Goal: Task Accomplishment & Management: Complete application form

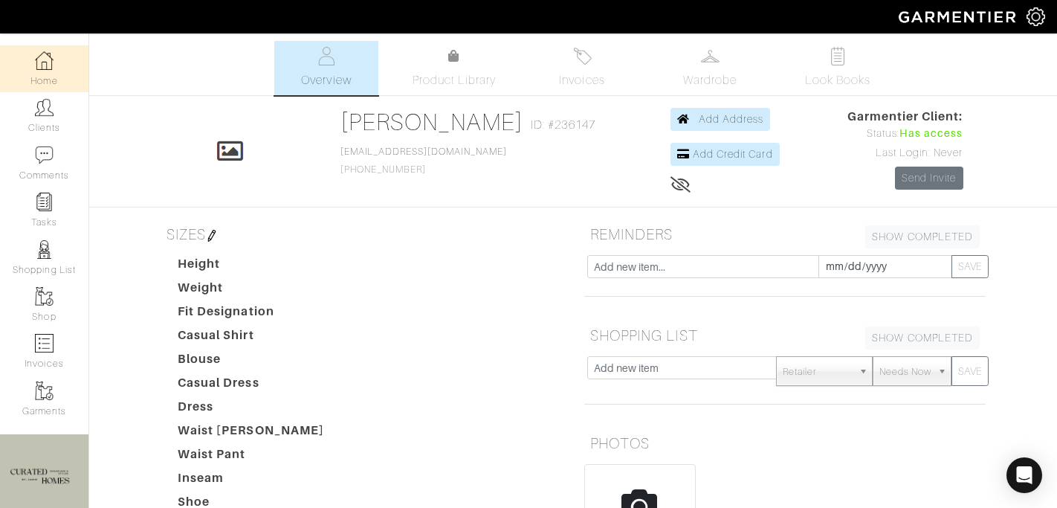
click at [37, 72] on link "Home" at bounding box center [44, 68] width 88 height 47
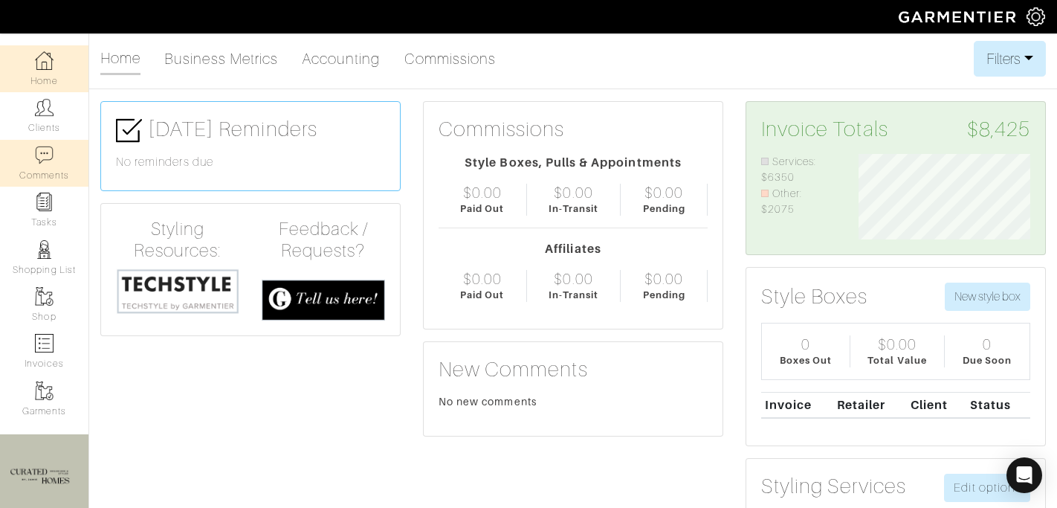
scroll to position [85, 194]
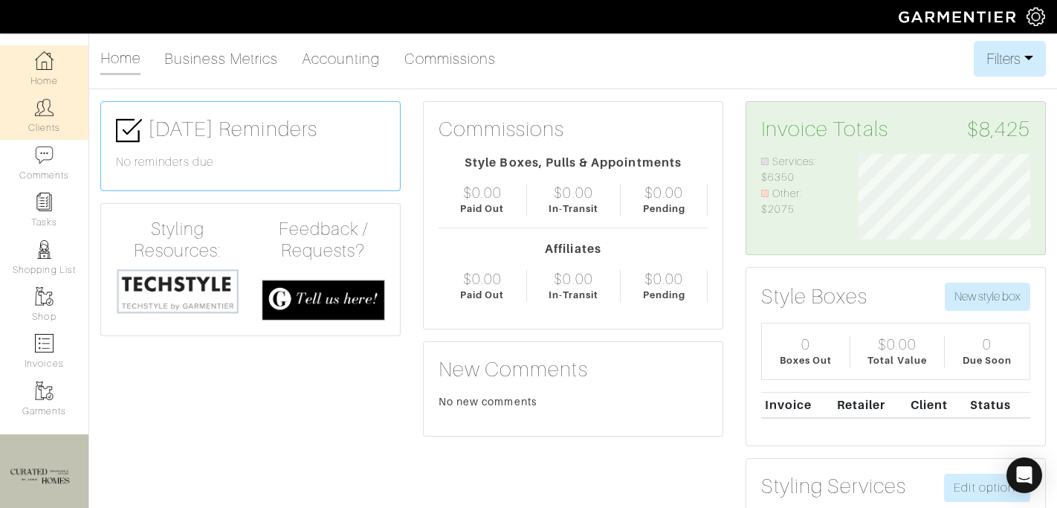
click at [51, 111] on img at bounding box center [44, 107] width 19 height 19
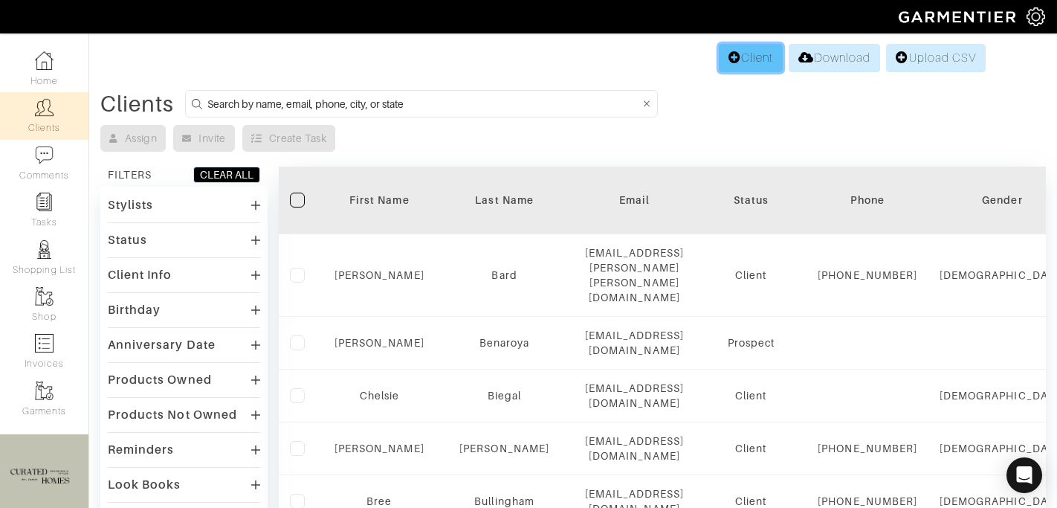
click at [751, 59] on link "Client" at bounding box center [751, 58] width 64 height 28
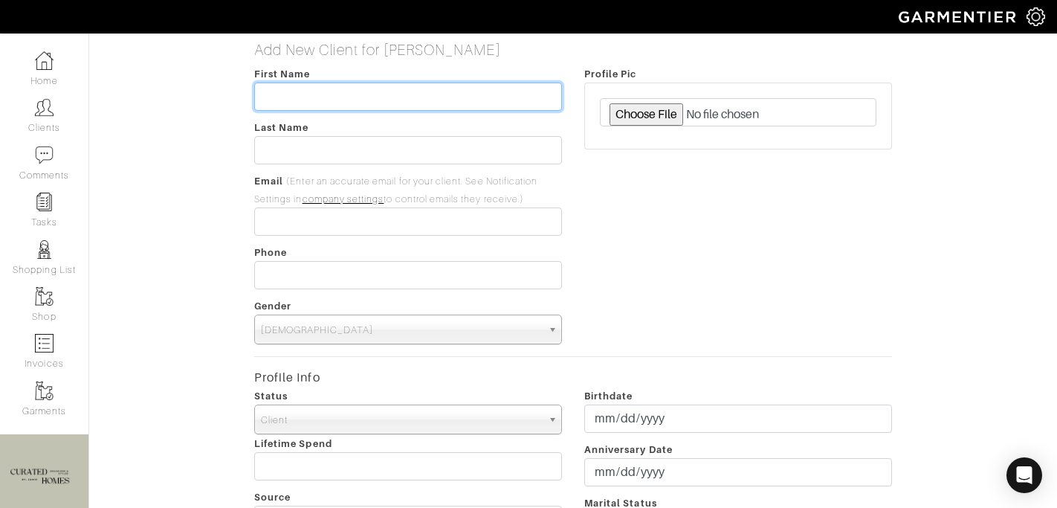
click at [494, 103] on input "text" at bounding box center [408, 96] width 308 height 28
paste input "Marleylaz@gmail.com"
type input "Marleylaz@gmail.com"
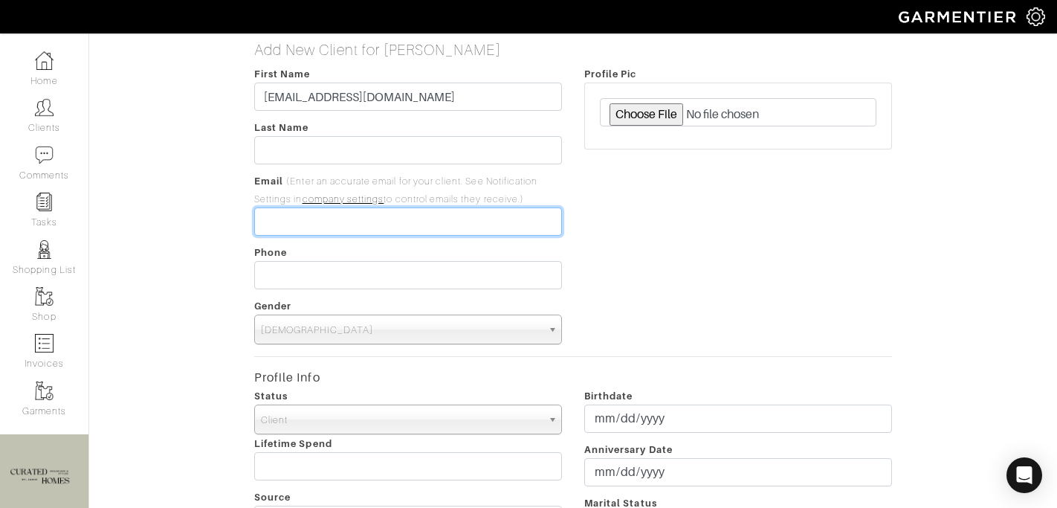
click at [306, 227] on input "email" at bounding box center [408, 221] width 308 height 28
paste input "Marleylaz@gmail.com"
type input "Marleylaz@gmail.com"
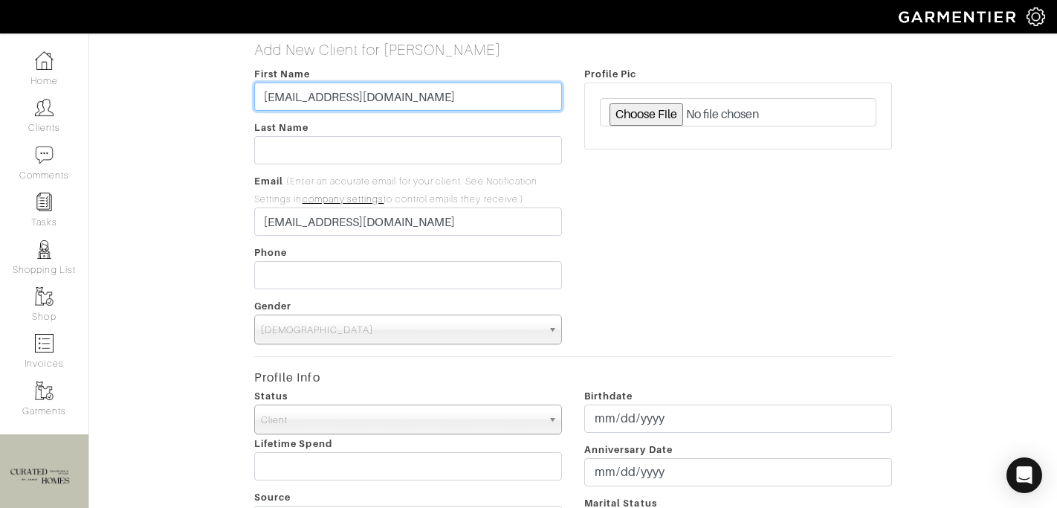
drag, startPoint x: 301, startPoint y: 96, endPoint x: 437, endPoint y: 93, distance: 136.0
click at [437, 93] on input "Marleylaz@gmail.com" at bounding box center [408, 96] width 308 height 28
type input "Marley"
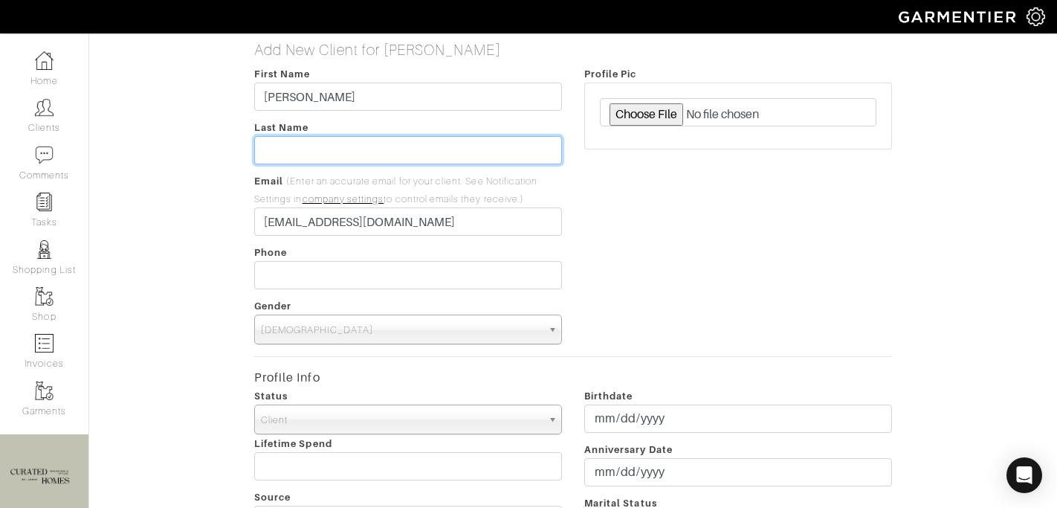
click at [359, 154] on input "text" at bounding box center [408, 150] width 308 height 28
type input "L"
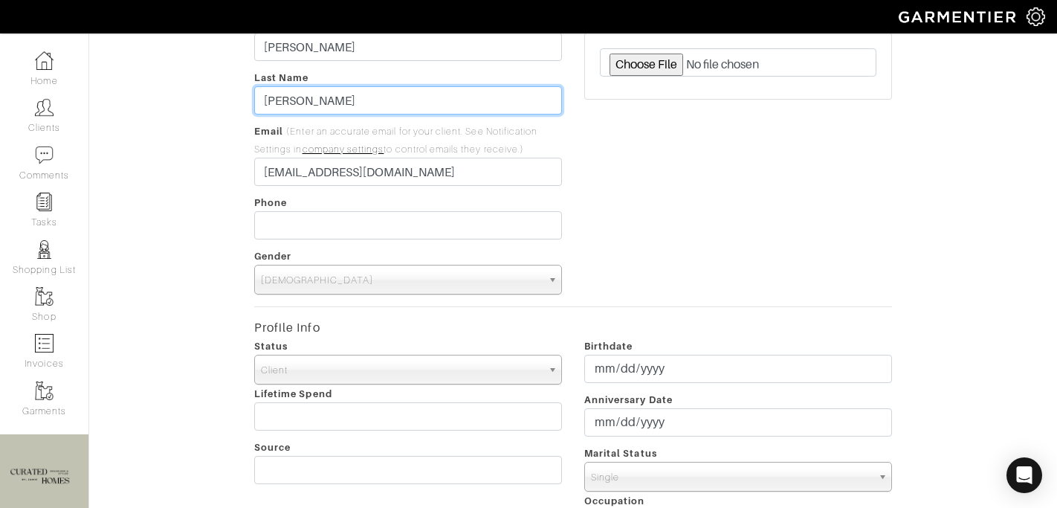
scroll to position [54, 0]
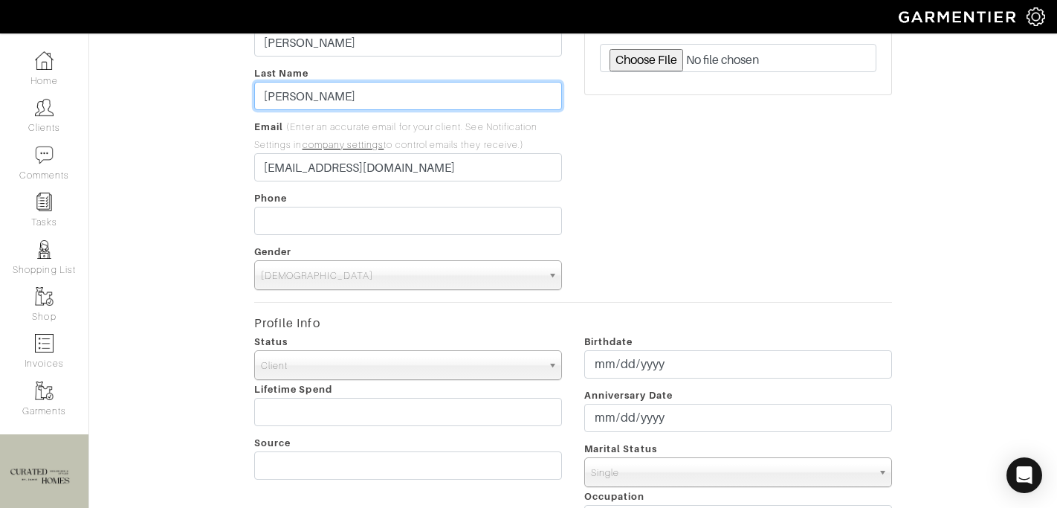
type input "Kolek"
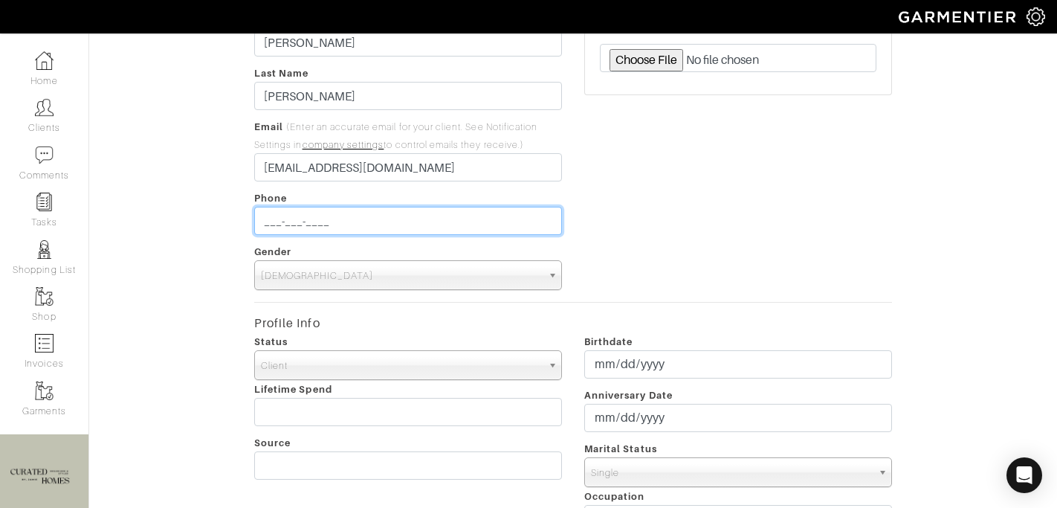
click at [299, 222] on input "___-___-____" at bounding box center [408, 221] width 308 height 28
paste input "(973) 738-9852‬"
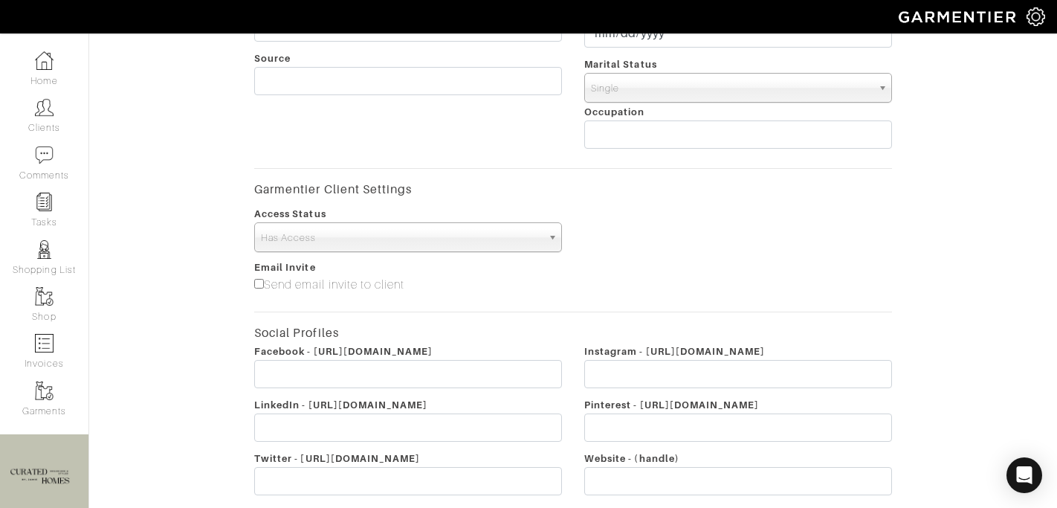
scroll to position [575, 0]
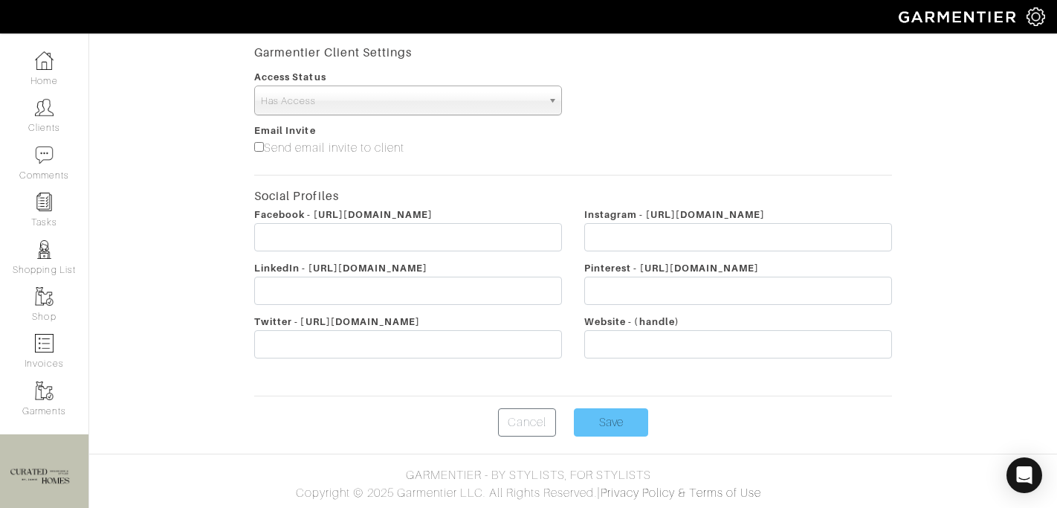
type input "973-738-9852"
click at [637, 416] on input "Save" at bounding box center [611, 422] width 74 height 28
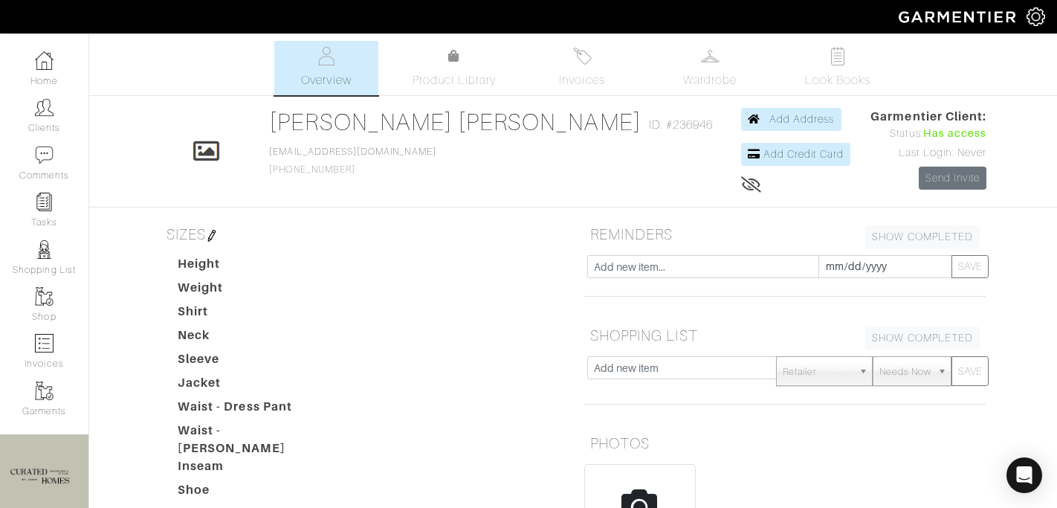
scroll to position [351, 0]
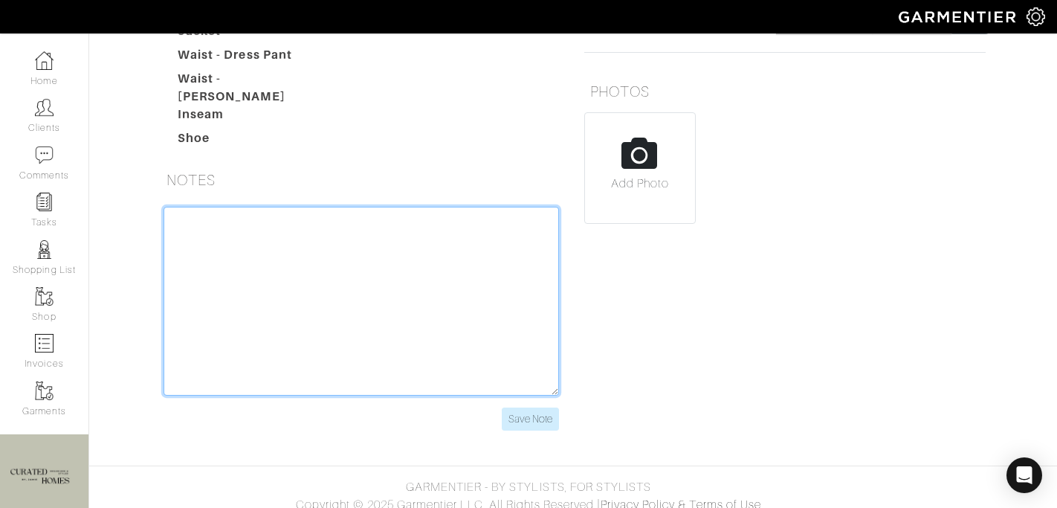
click at [253, 328] on textarea at bounding box center [360, 301] width 395 height 189
paste textarea "225 an hour Def needs the help organizing Once they bring stuff maybe t would b…"
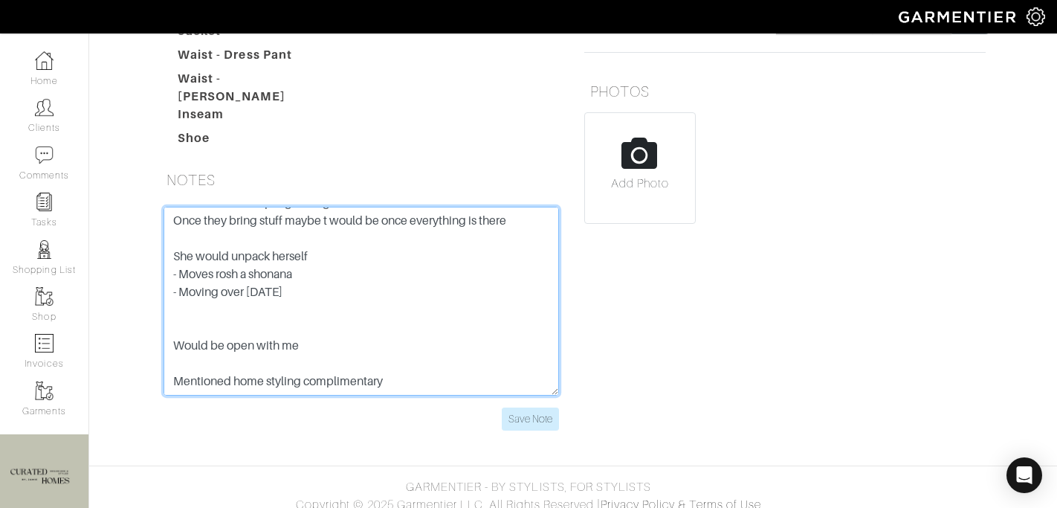
scroll to position [0, 0]
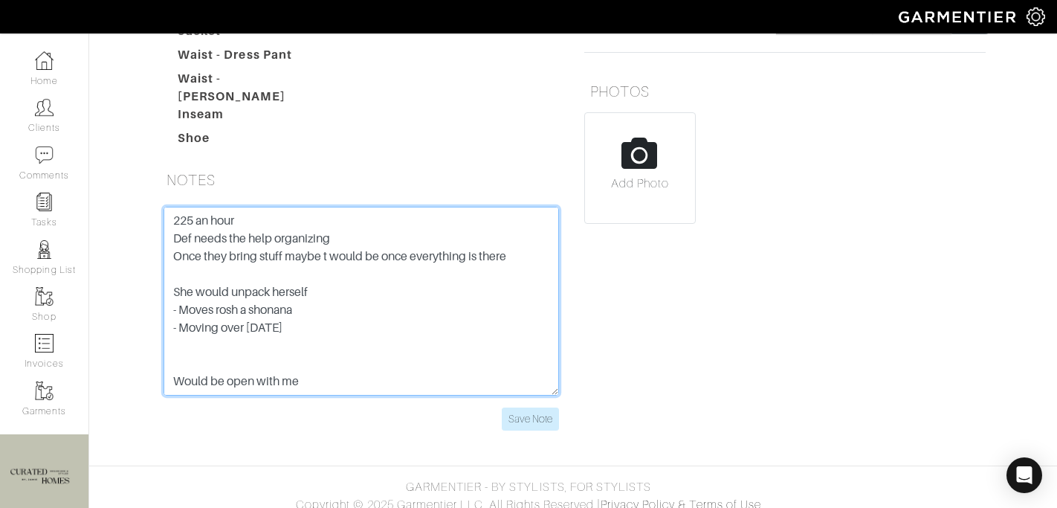
type textarea "225 an hour Def needs the help organizing Once they bring stuff maybe t would b…"
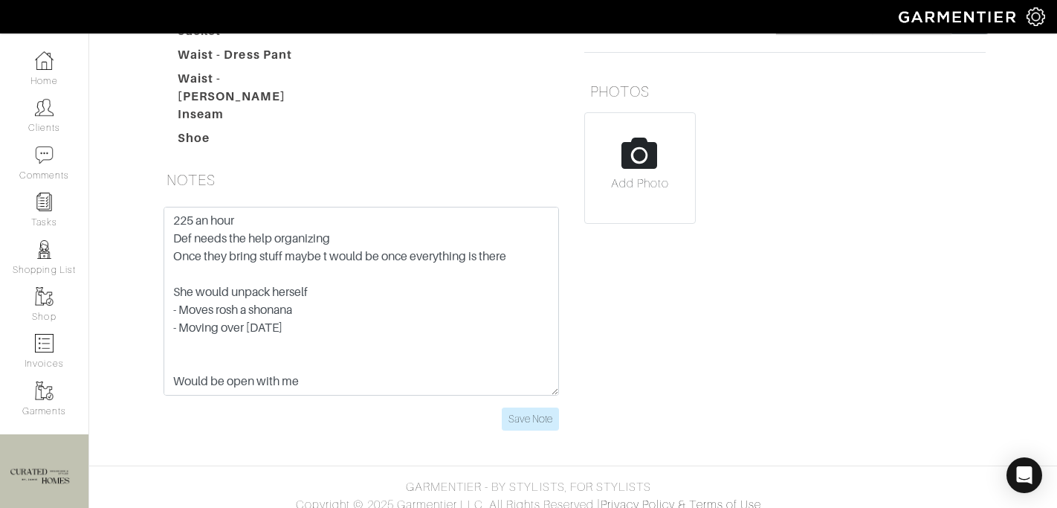
click at [542, 421] on div "225 an hour Def needs the help organizing Once they bring stuff maybe t would b…" at bounding box center [361, 328] width 424 height 242
click at [537, 411] on input "Save Note" at bounding box center [530, 418] width 57 height 23
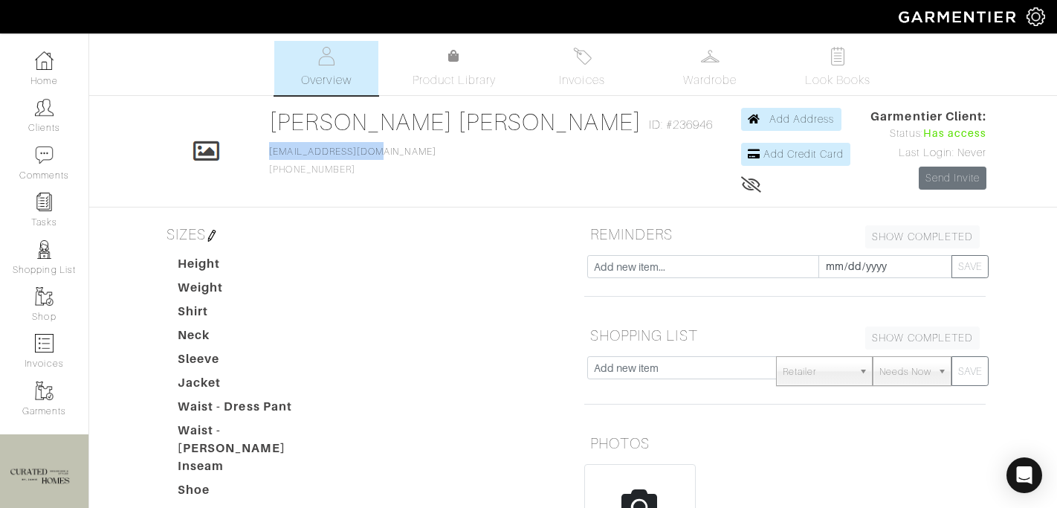
drag, startPoint x: 485, startPoint y: 156, endPoint x: 348, endPoint y: 150, distance: 136.9
click at [348, 150] on div "Click To Edit Marley Kolek ID: #236946 Marleylaz@gmail.com 973-738-9852 Add Add…" at bounding box center [572, 151] width 847 height 87
copy link "Marleylaz@gmail.com"
click at [43, 116] on img at bounding box center [44, 107] width 19 height 19
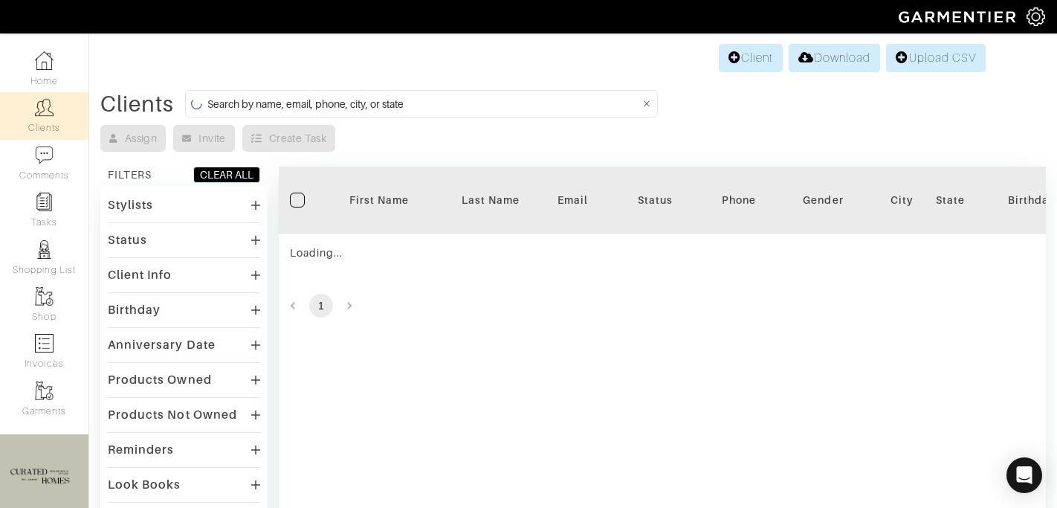
click at [314, 102] on input at bounding box center [423, 103] width 433 height 19
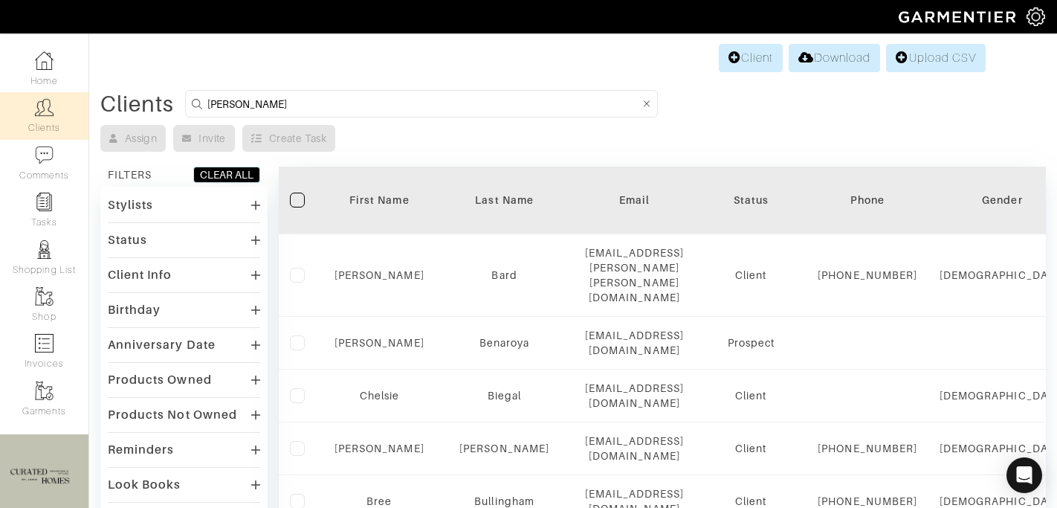
type input "caroline silver"
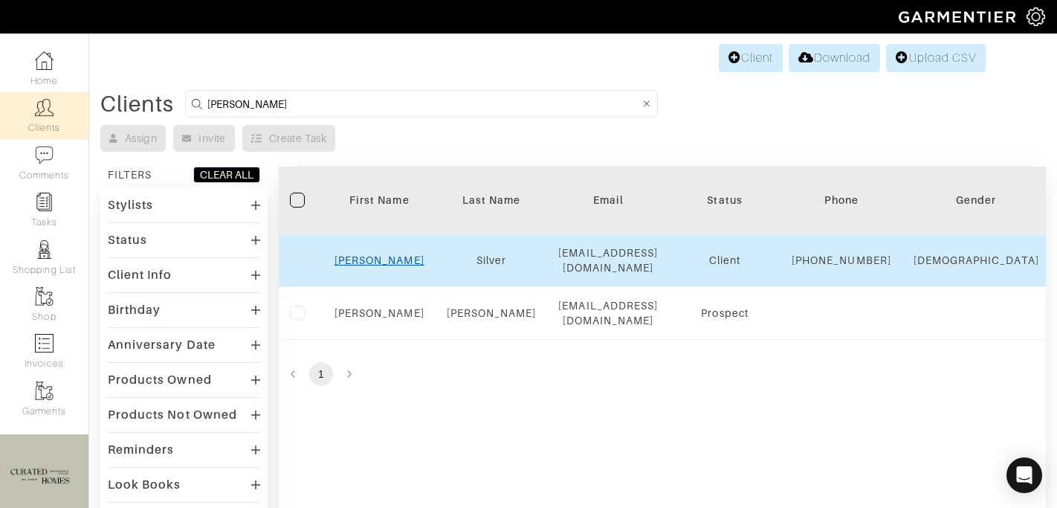
click at [377, 265] on link "Caroline" at bounding box center [379, 260] width 90 height 12
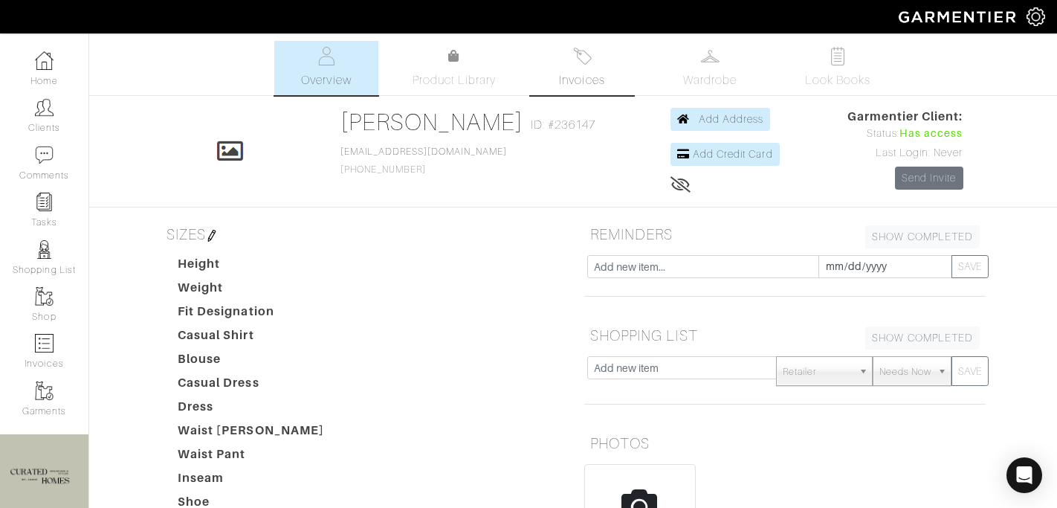
click at [576, 72] on span "Invoices" at bounding box center [581, 80] width 45 height 18
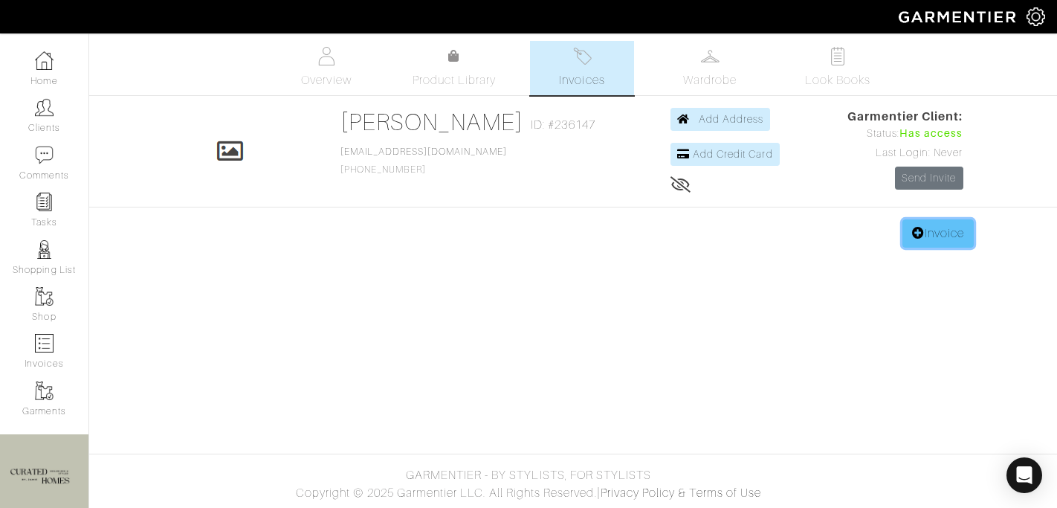
click at [915, 234] on icon at bounding box center [918, 233] width 13 height 12
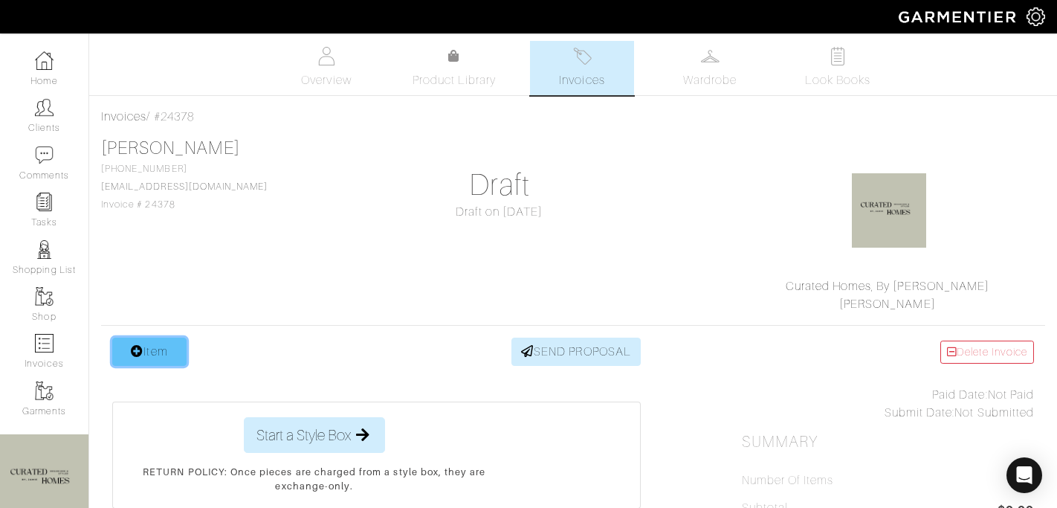
click at [182, 353] on link "Item" at bounding box center [149, 351] width 74 height 28
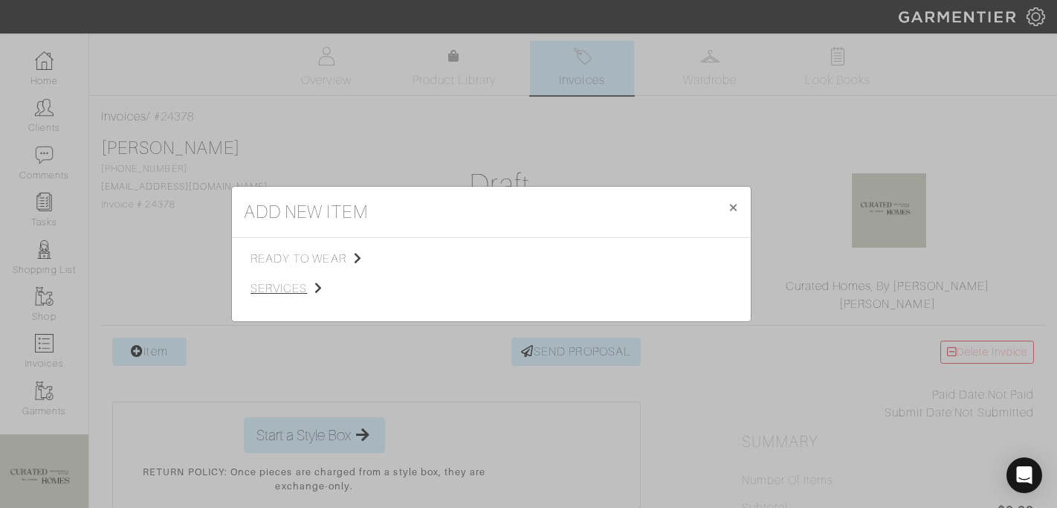
click at [309, 285] on span "services" at bounding box center [324, 288] width 149 height 18
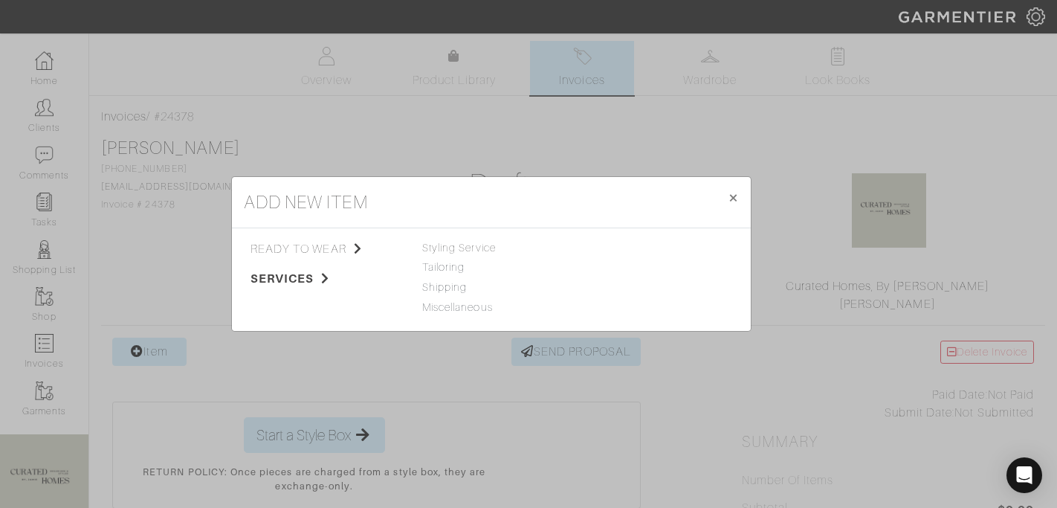
click at [461, 239] on div "ready to wear services Tops Bottoms Dresses Jumpsuits Suiting Outerwear Shoes S…" at bounding box center [491, 279] width 519 height 103
click at [461, 246] on span "Styling Service" at bounding box center [459, 248] width 74 height 12
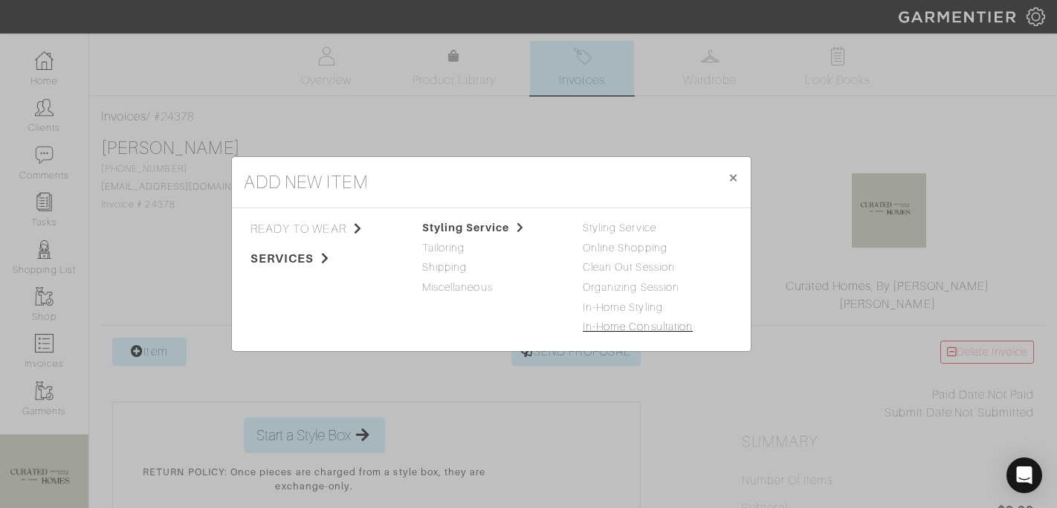
click at [611, 329] on link "In-Home Consultation" at bounding box center [638, 326] width 110 height 12
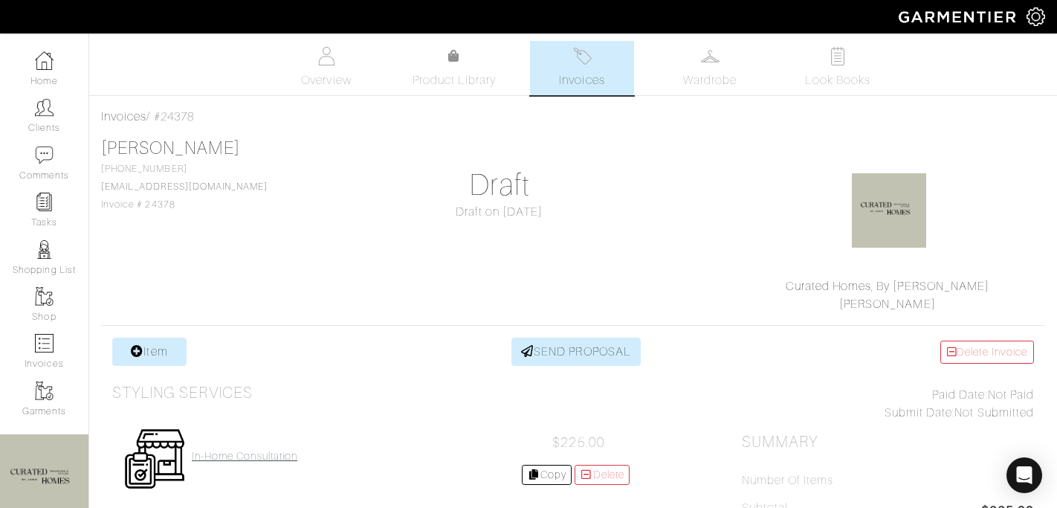
click at [227, 453] on h4 "In-Home Consultation" at bounding box center [245, 456] width 106 height 13
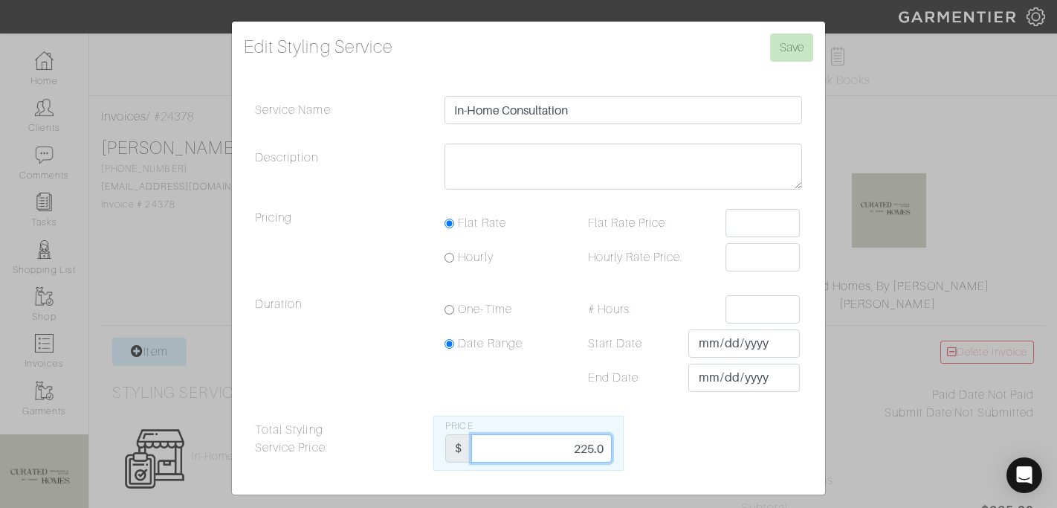
click at [591, 451] on input "225.0" at bounding box center [541, 448] width 140 height 28
click at [592, 451] on input "225.0" at bounding box center [541, 448] width 140 height 28
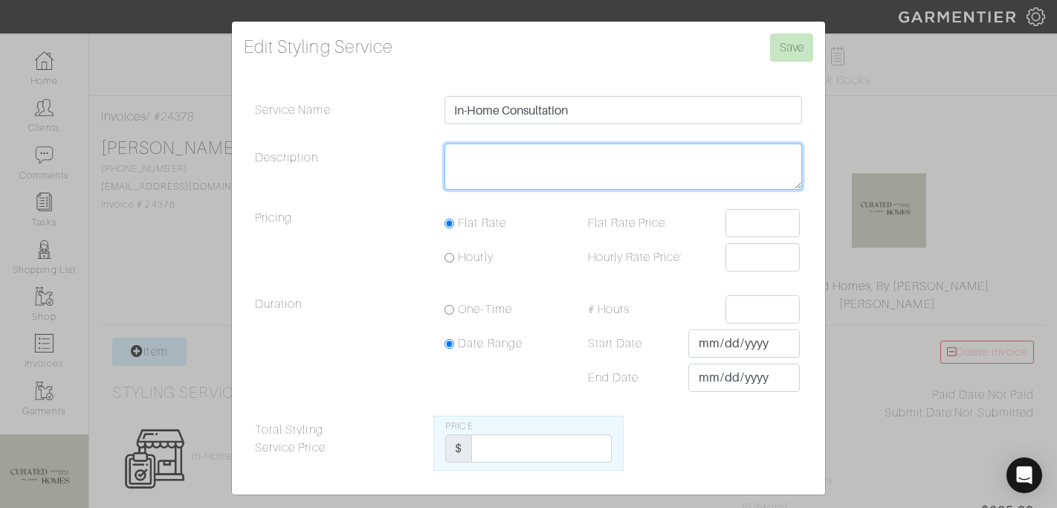
click at [505, 156] on textarea "Description" at bounding box center [622, 166] width 357 height 46
type textarea "45"
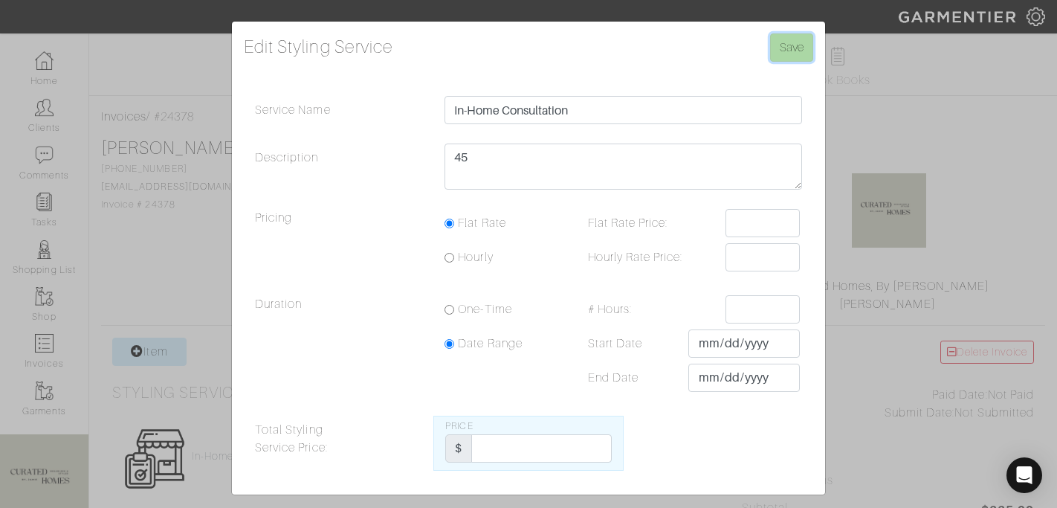
click at [782, 54] on input "Save" at bounding box center [791, 47] width 43 height 28
